Goal: Information Seeking & Learning: Check status

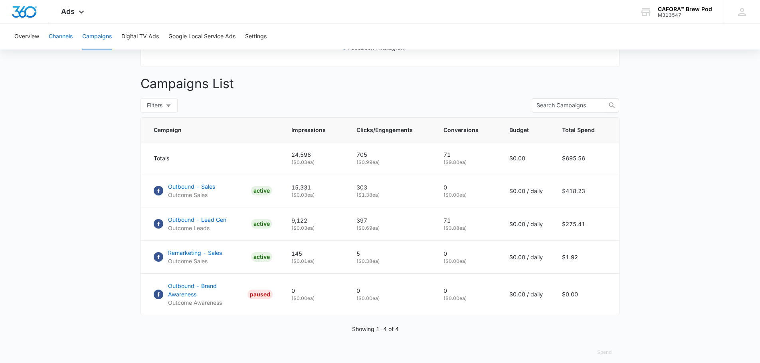
click at [68, 36] on button "Channels" at bounding box center [61, 37] width 24 height 26
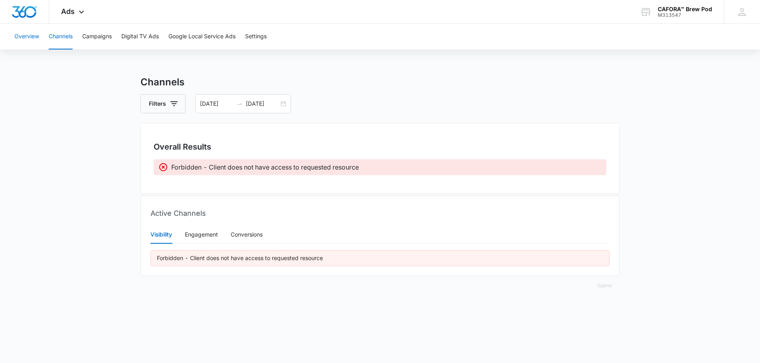
click at [32, 37] on button "Overview" at bounding box center [26, 37] width 25 height 26
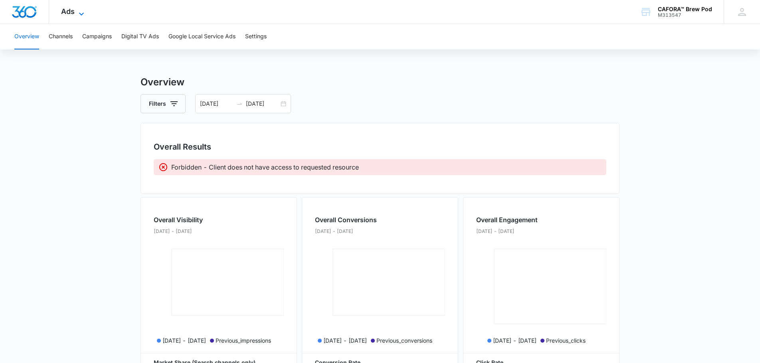
click at [62, 11] on span "Ads" at bounding box center [68, 11] width 14 height 8
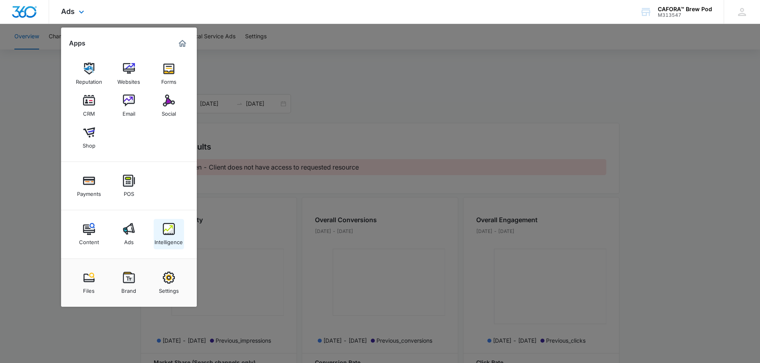
scroll to position [0, 0]
click at [168, 229] on img at bounding box center [169, 229] width 12 height 12
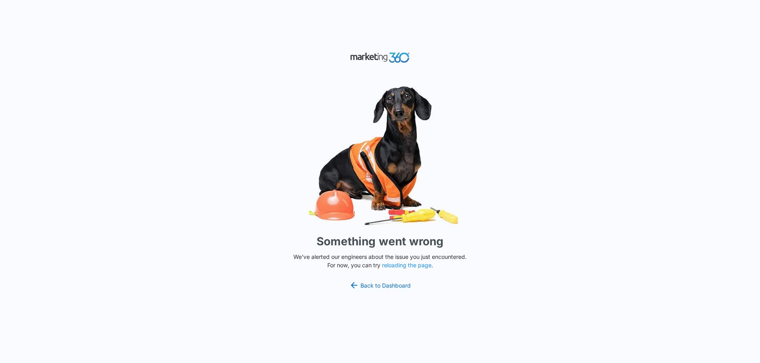
click at [405, 265] on button "reloading the page" at bounding box center [407, 265] width 50 height 6
click at [386, 284] on link "Back to Dashboard" at bounding box center [379, 286] width 61 height 10
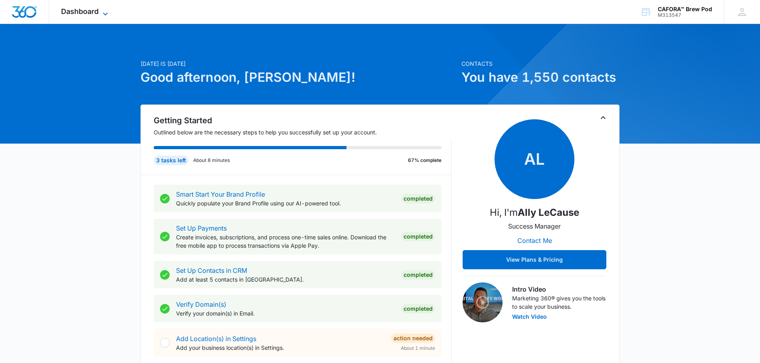
click at [88, 12] on span "Dashboard" at bounding box center [80, 11] width 38 height 8
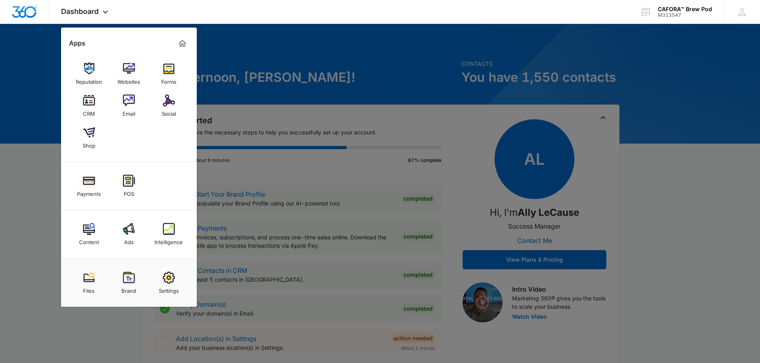
click at [167, 228] on img at bounding box center [169, 229] width 12 height 12
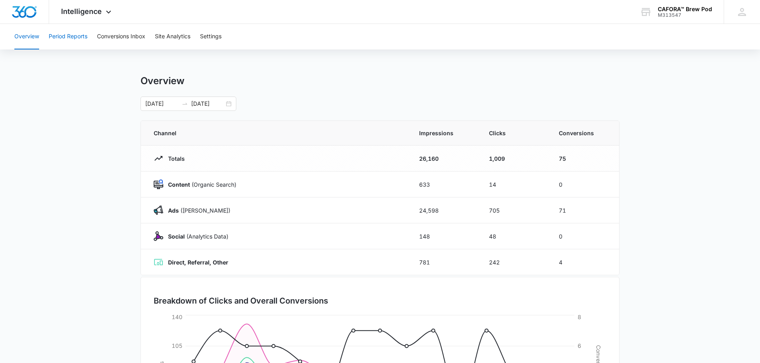
click at [81, 37] on button "Period Reports" at bounding box center [68, 37] width 39 height 26
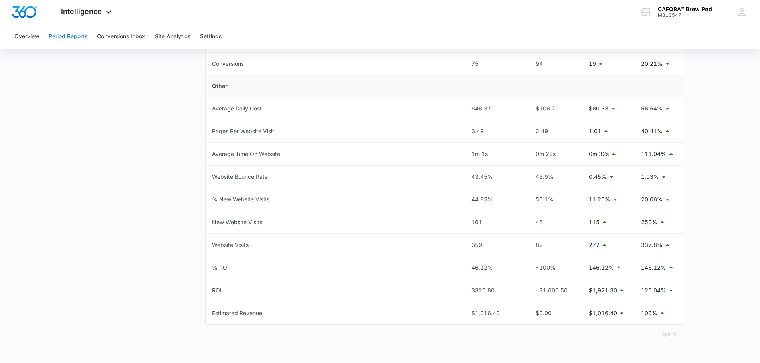
scroll to position [338, 0]
click at [125, 36] on button "Conversions Inbox" at bounding box center [121, 37] width 48 height 26
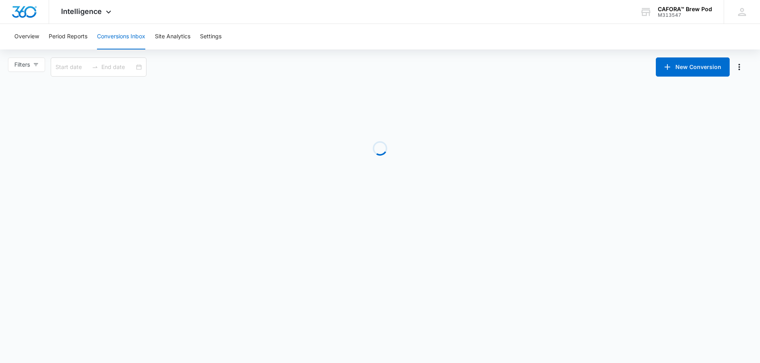
type input "08/10/2025"
type input "[DATE]"
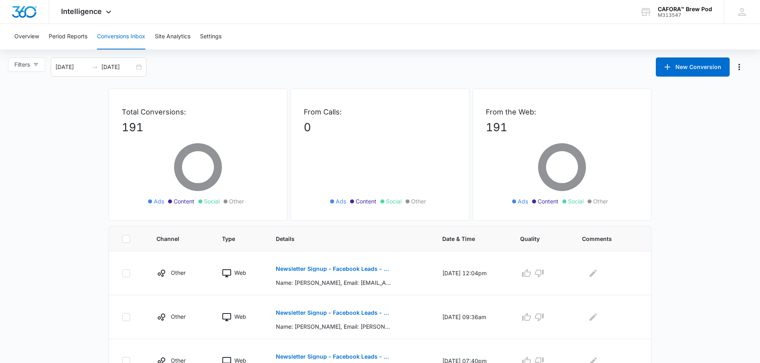
click at [229, 74] on div "Filters 08/10/2025 09/09/2025 New Conversion" at bounding box center [380, 66] width 760 height 19
click at [170, 38] on button "Site Analytics" at bounding box center [173, 37] width 36 height 26
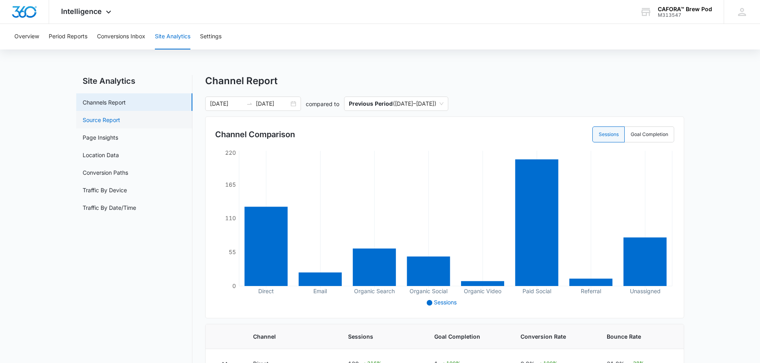
click at [115, 121] on link "Source Report" at bounding box center [102, 120] width 38 height 8
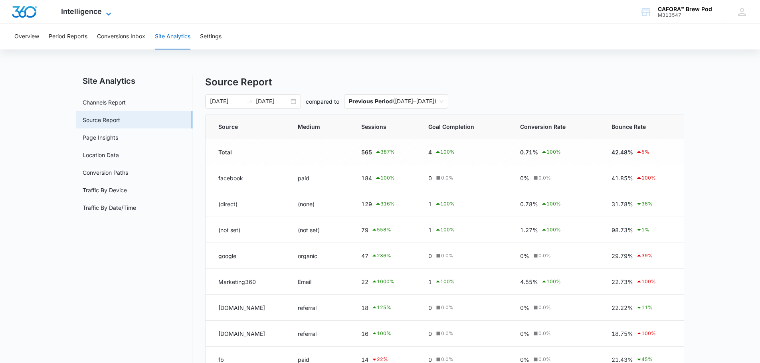
click at [87, 14] on span "Intelligence" at bounding box center [81, 11] width 41 height 8
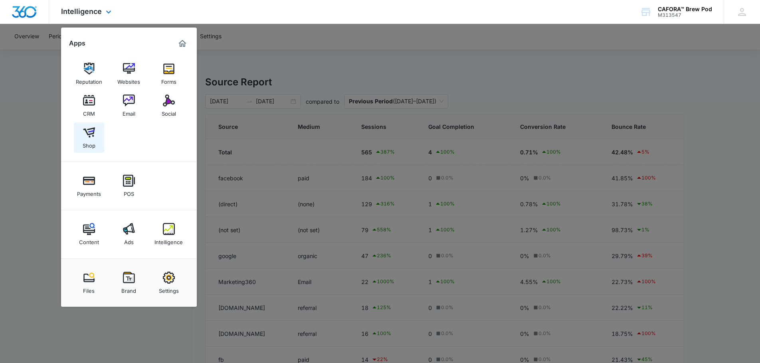
scroll to position [0, 0]
click at [88, 134] on img at bounding box center [89, 133] width 12 height 12
